Goal: Navigation & Orientation: Find specific page/section

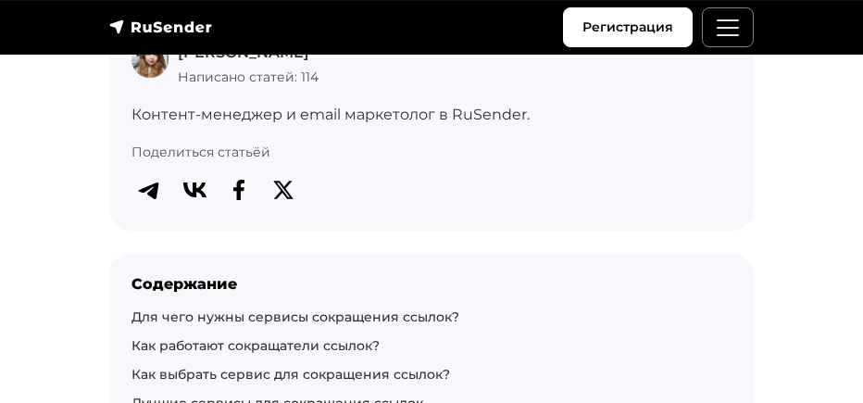
scroll to position [23284, 0]
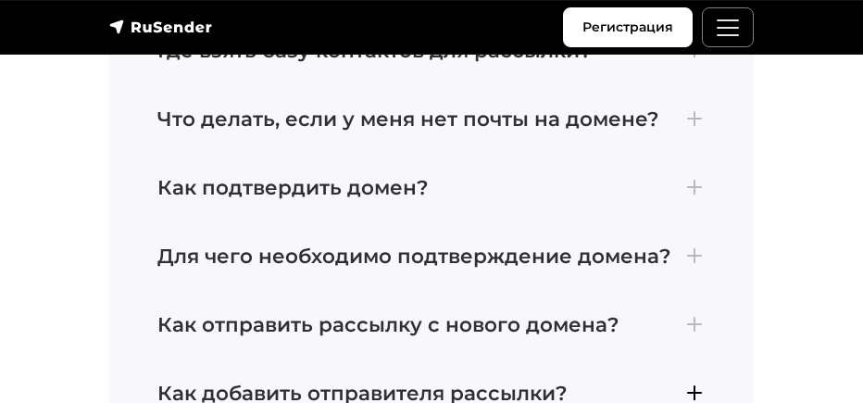
scroll to position [6566, 0]
